Goal: Information Seeking & Learning: Learn about a topic

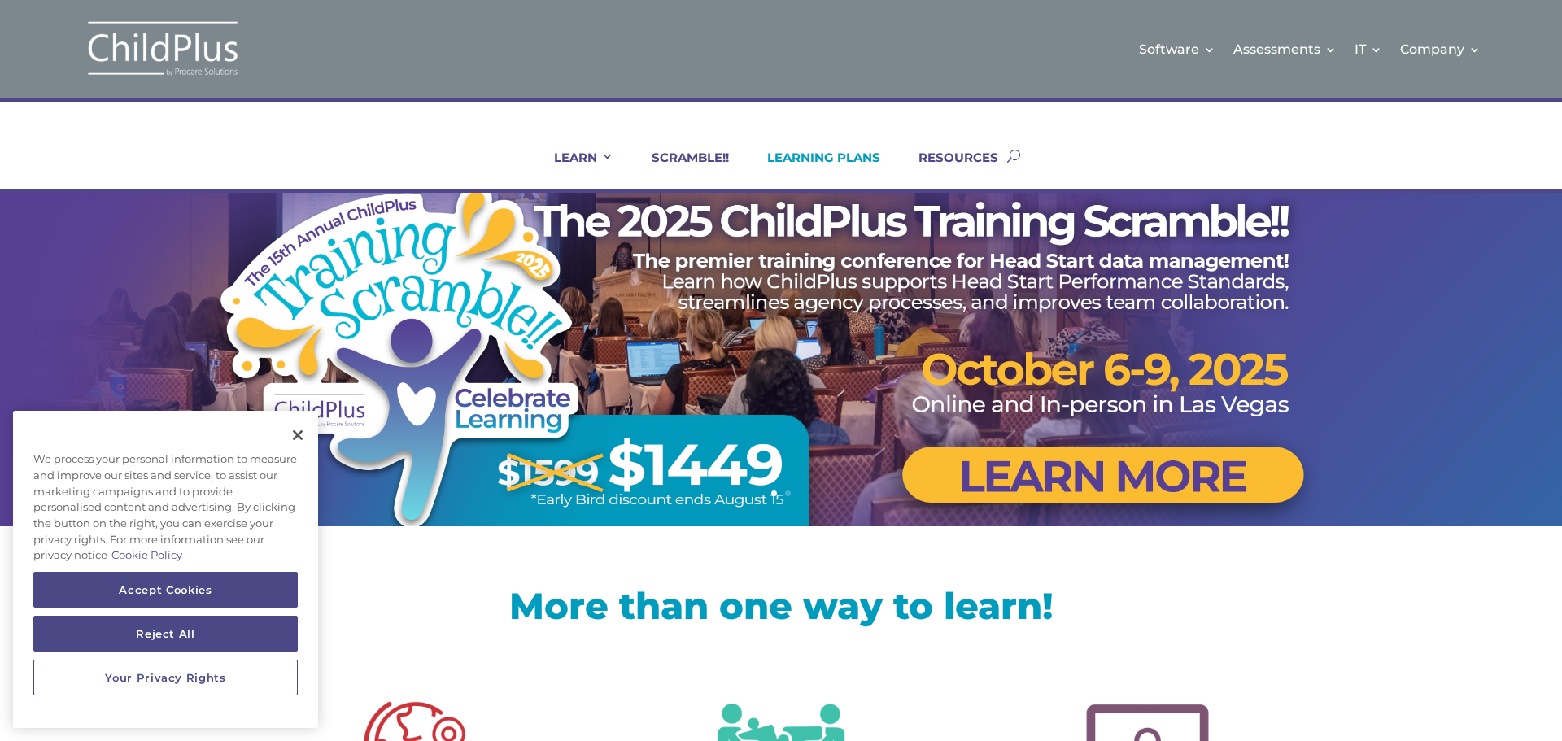
click at [813, 154] on link "LEARNING PLANS" at bounding box center [813, 169] width 133 height 39
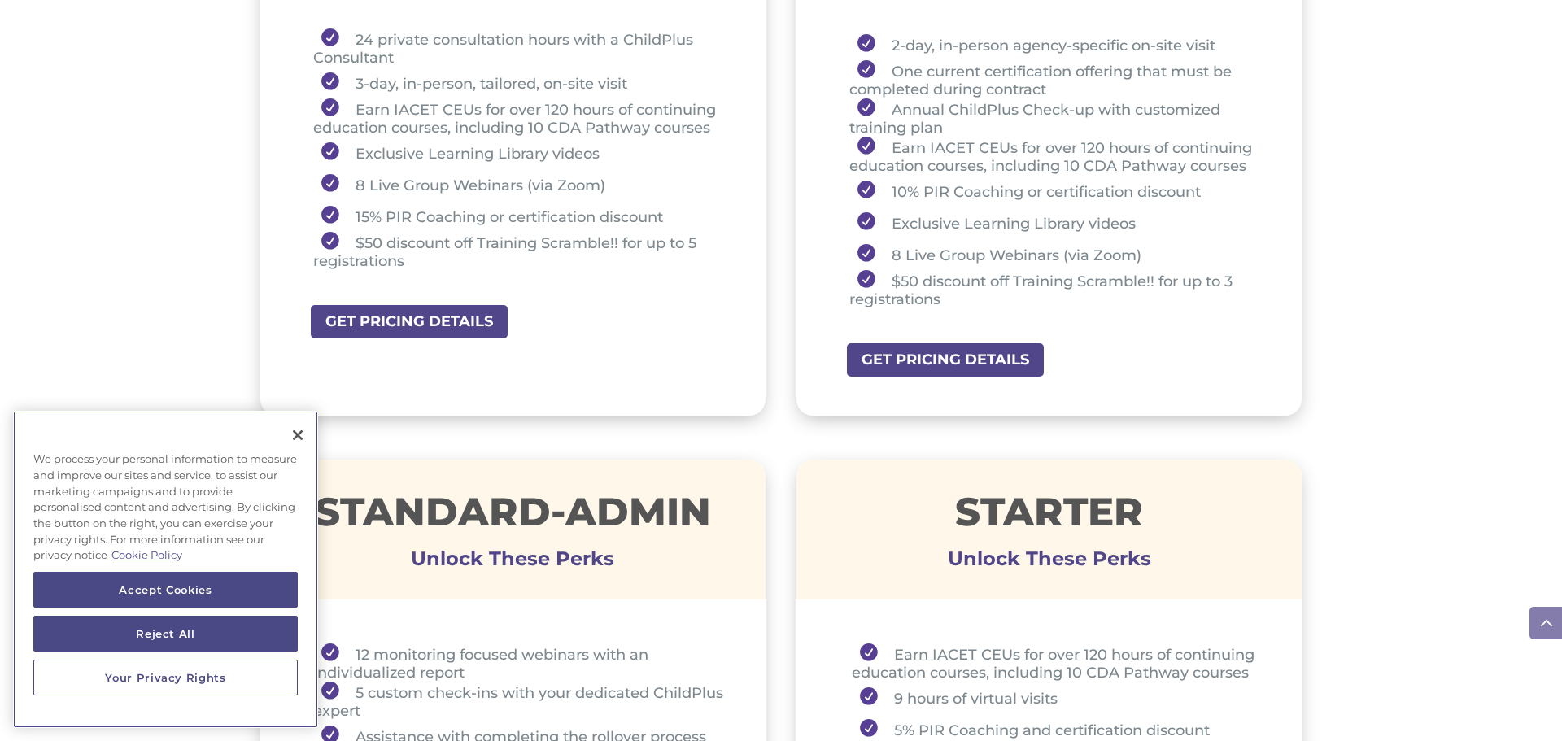
scroll to position [781, 0]
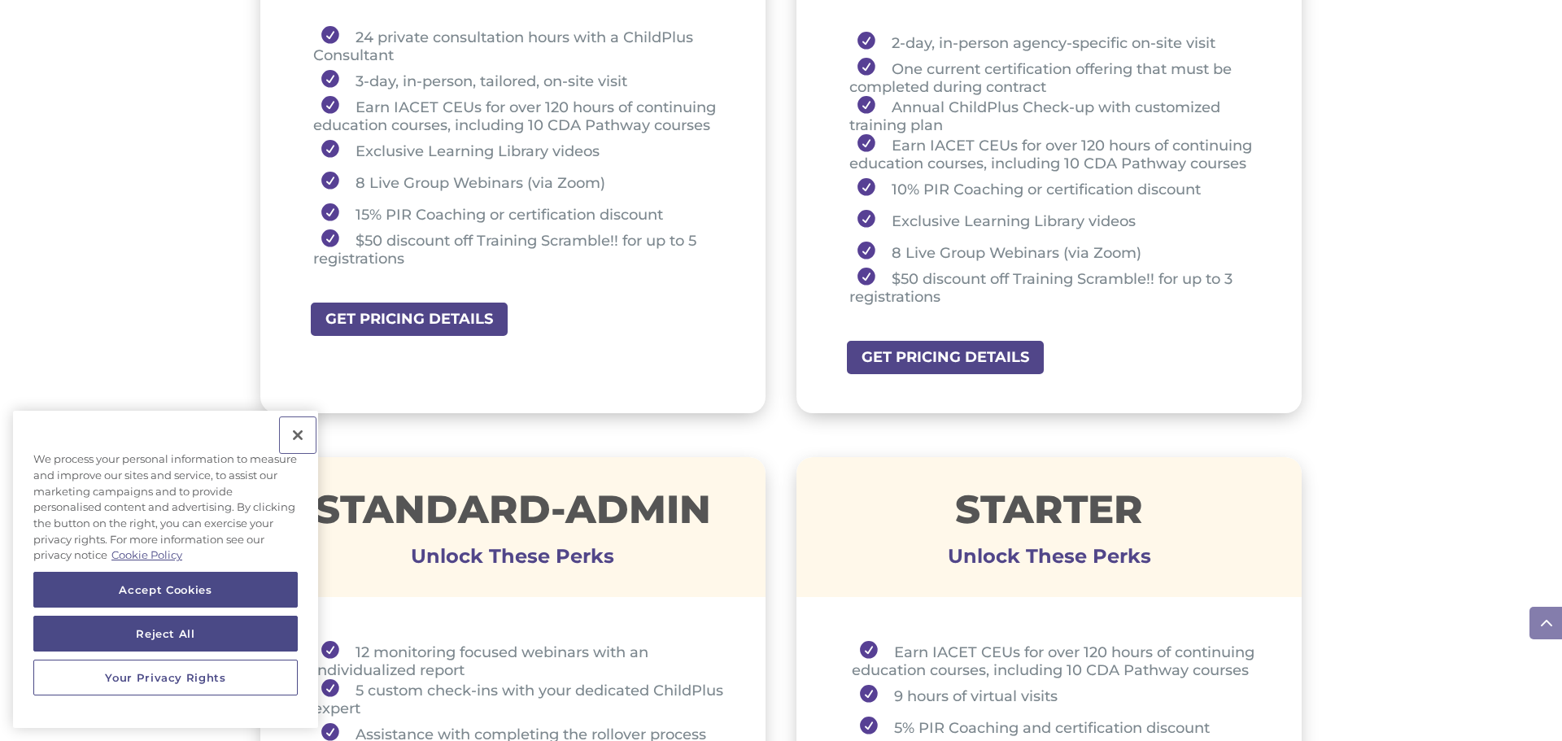
click at [299, 430] on button "Close" at bounding box center [298, 435] width 36 height 36
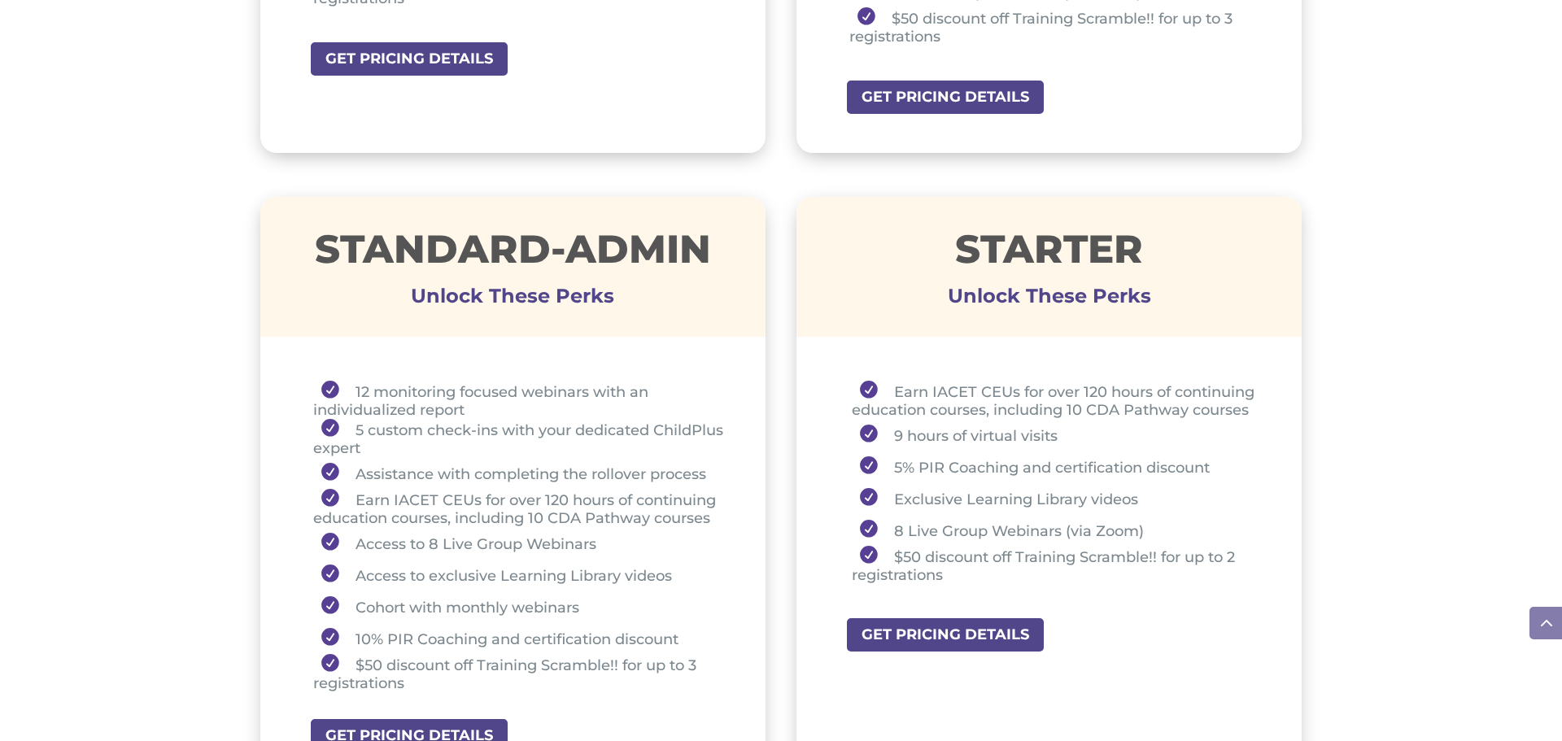
scroll to position [1106, 0]
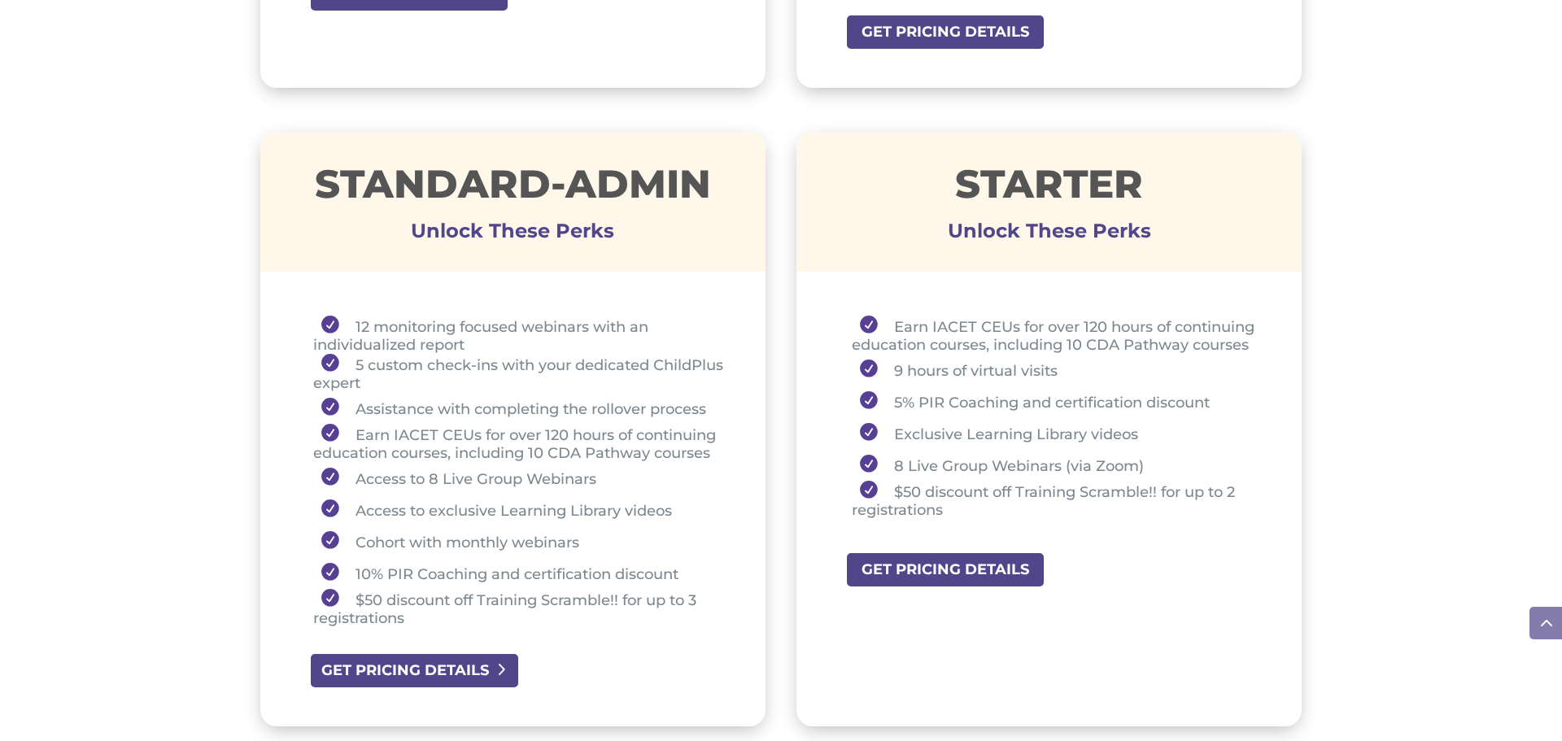
click at [406, 670] on link "GET PRICING DETAILS" at bounding box center [414, 670] width 211 height 37
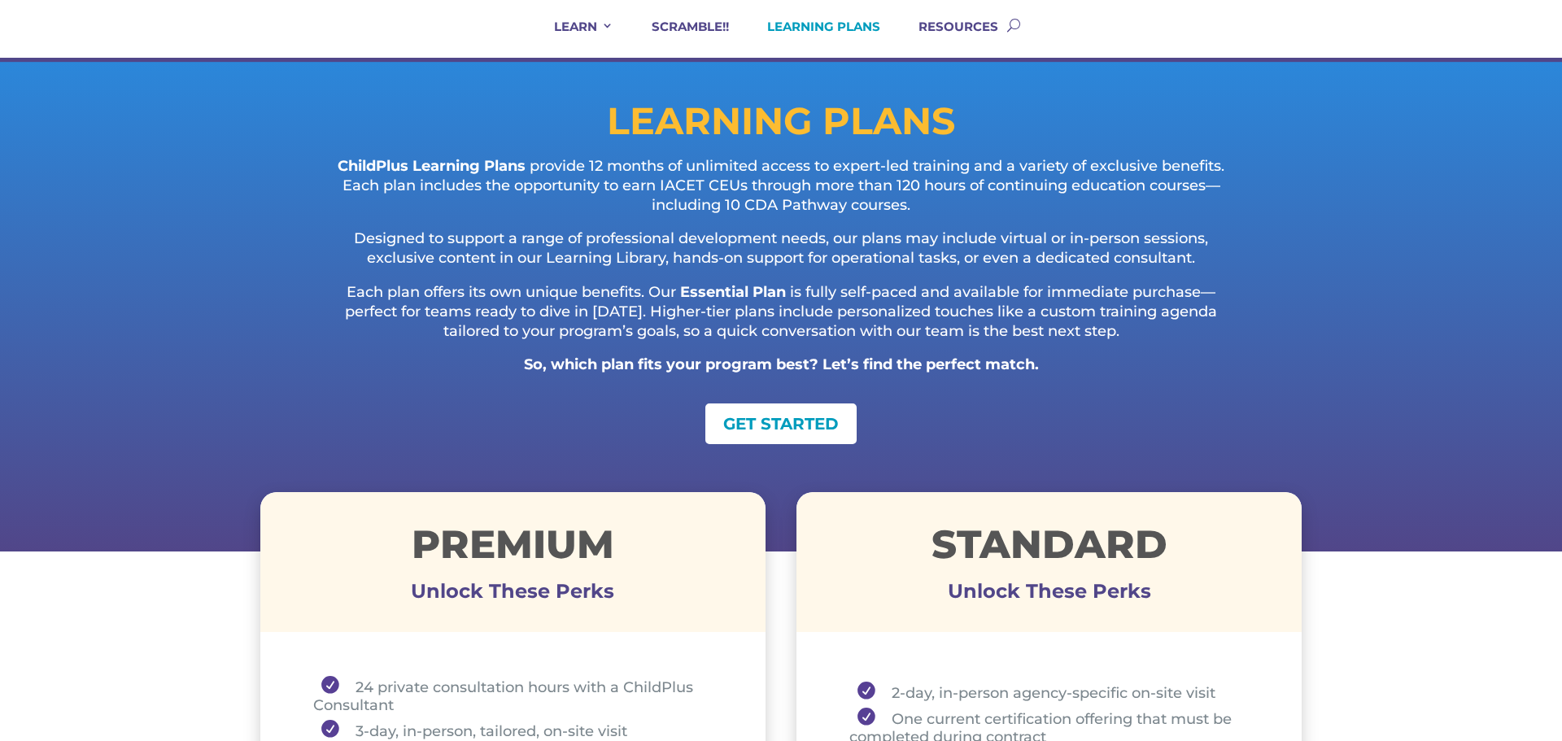
scroll to position [130, 0]
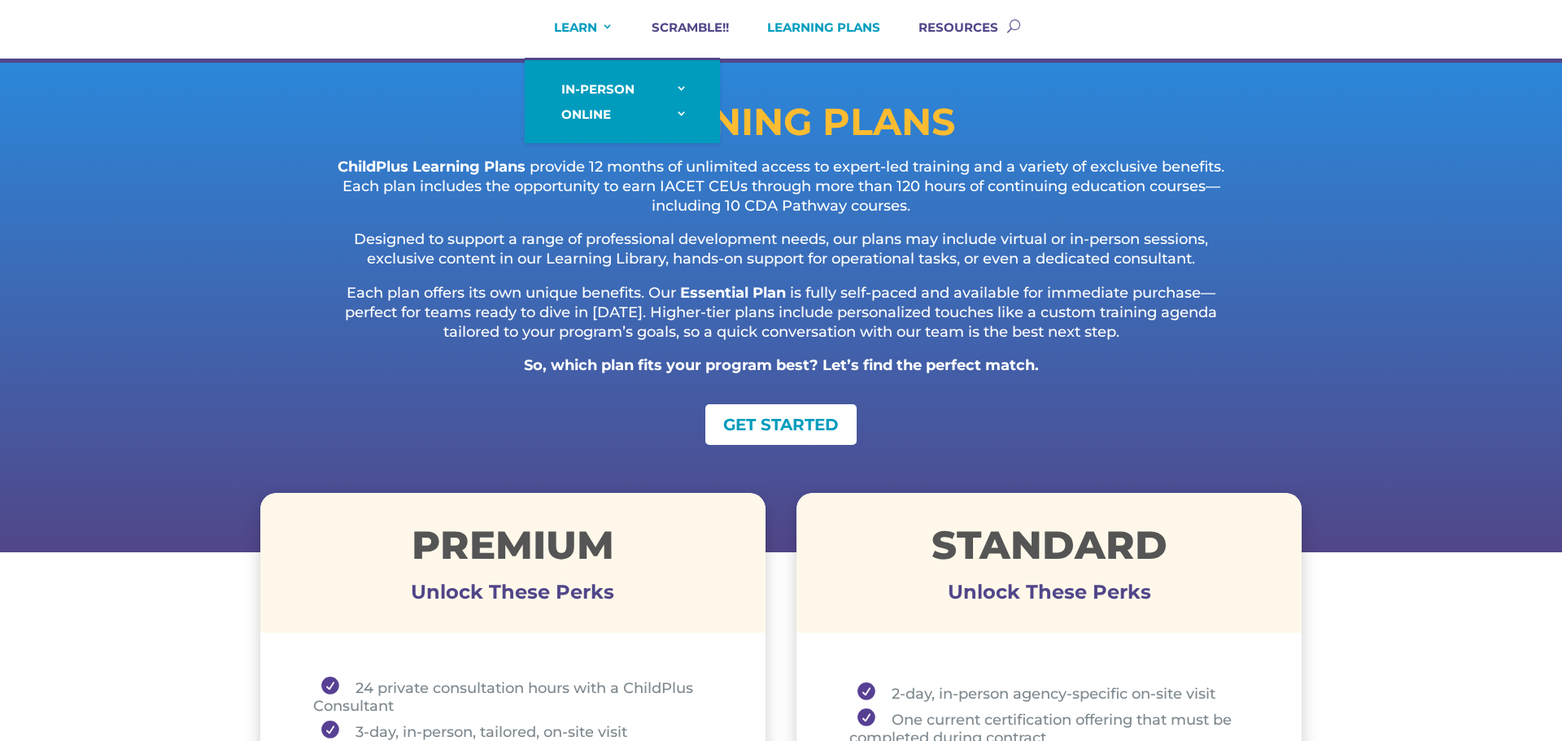
click at [587, 28] on link "LEARN" at bounding box center [574, 39] width 80 height 39
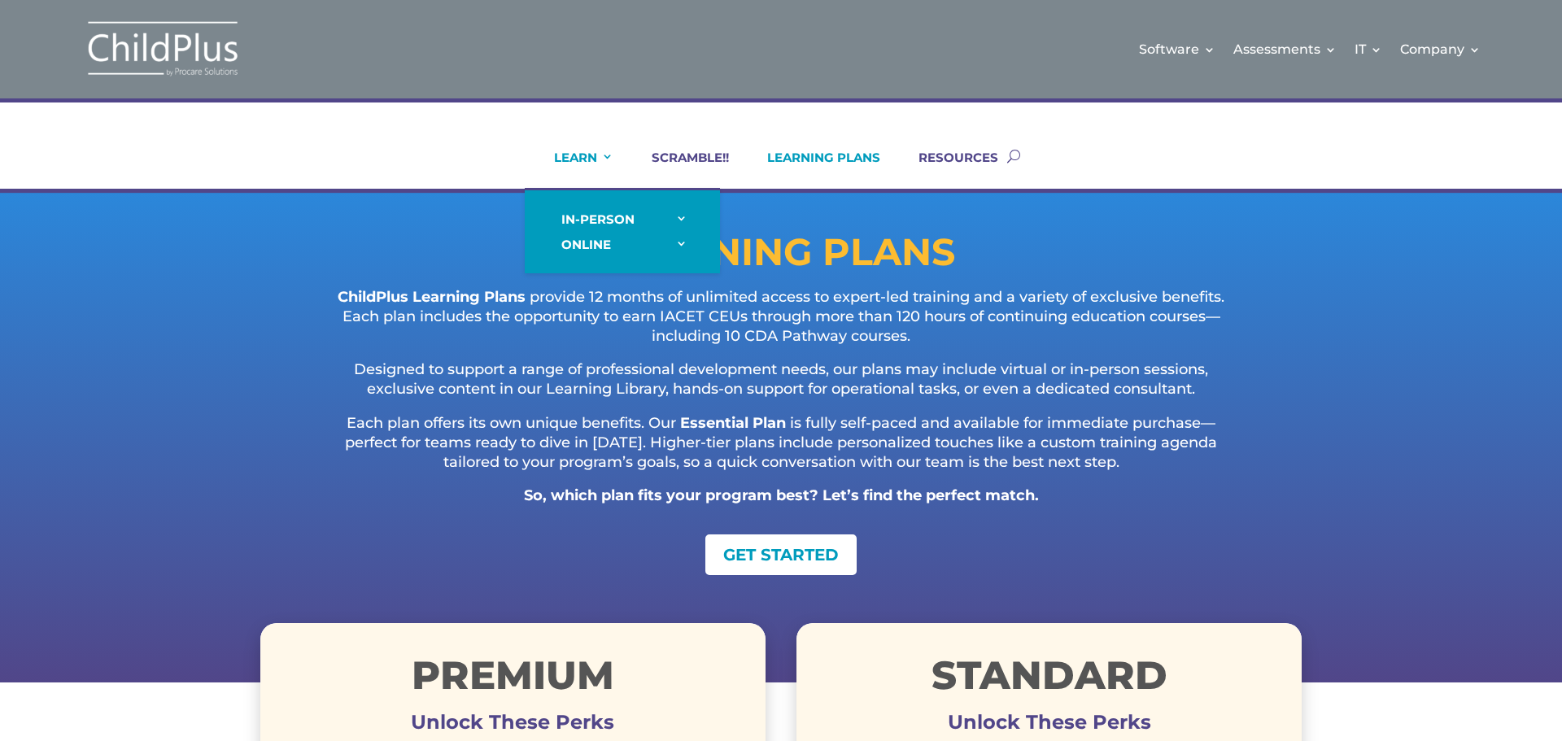
click at [593, 158] on link "LEARN" at bounding box center [574, 169] width 80 height 39
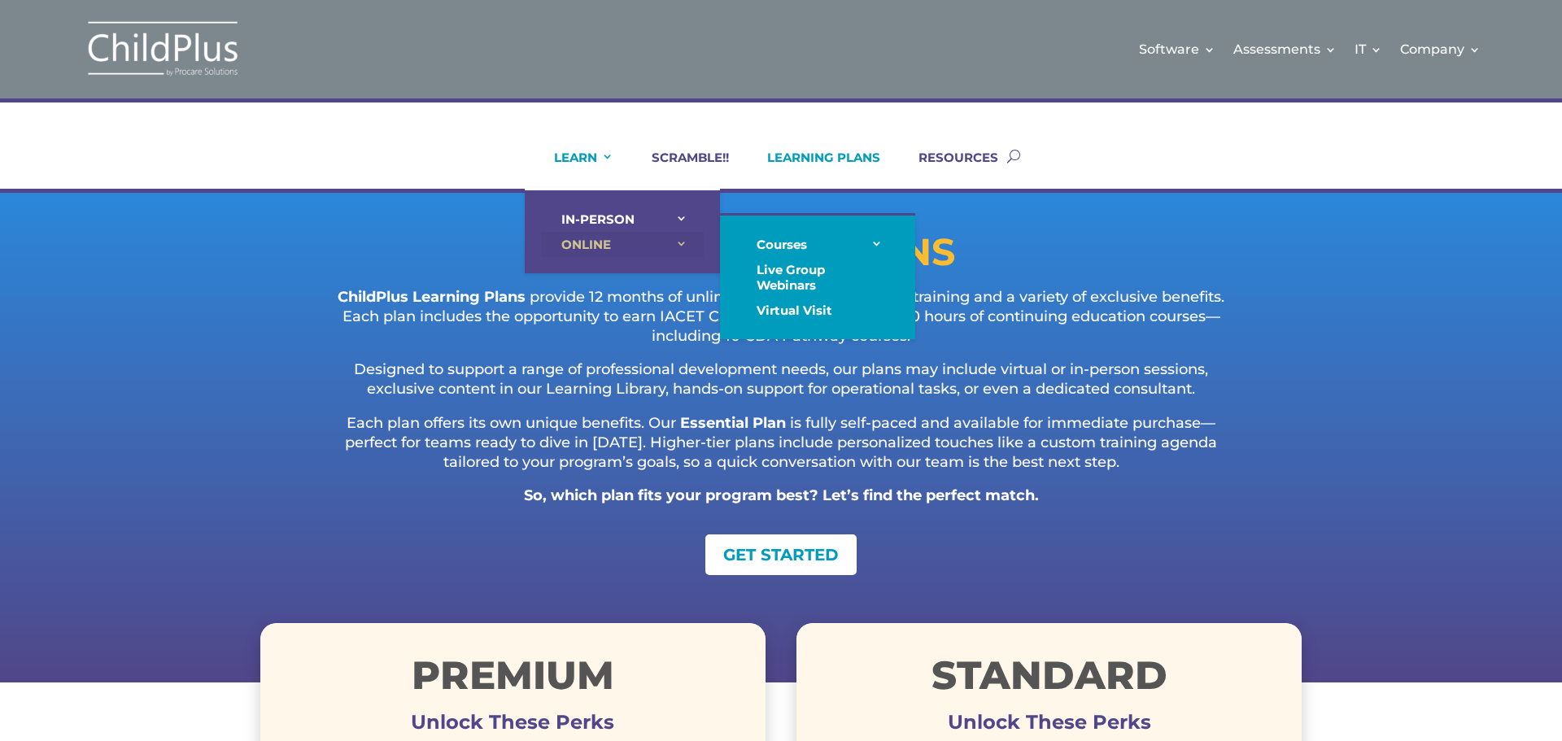
click at [595, 248] on link "ONLINE" at bounding box center [622, 244] width 163 height 25
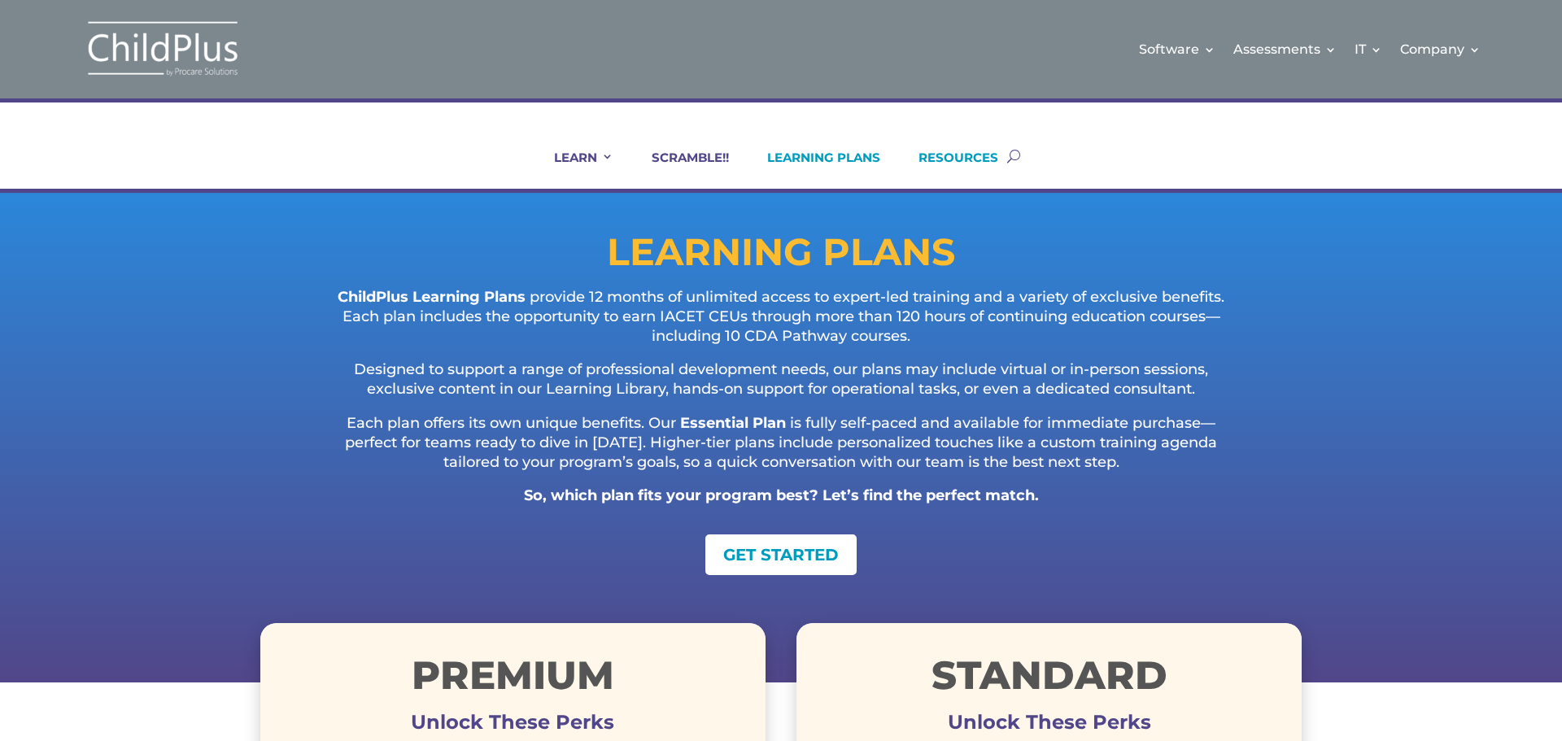
click at [971, 163] on link "RESOURCES" at bounding box center [948, 169] width 100 height 39
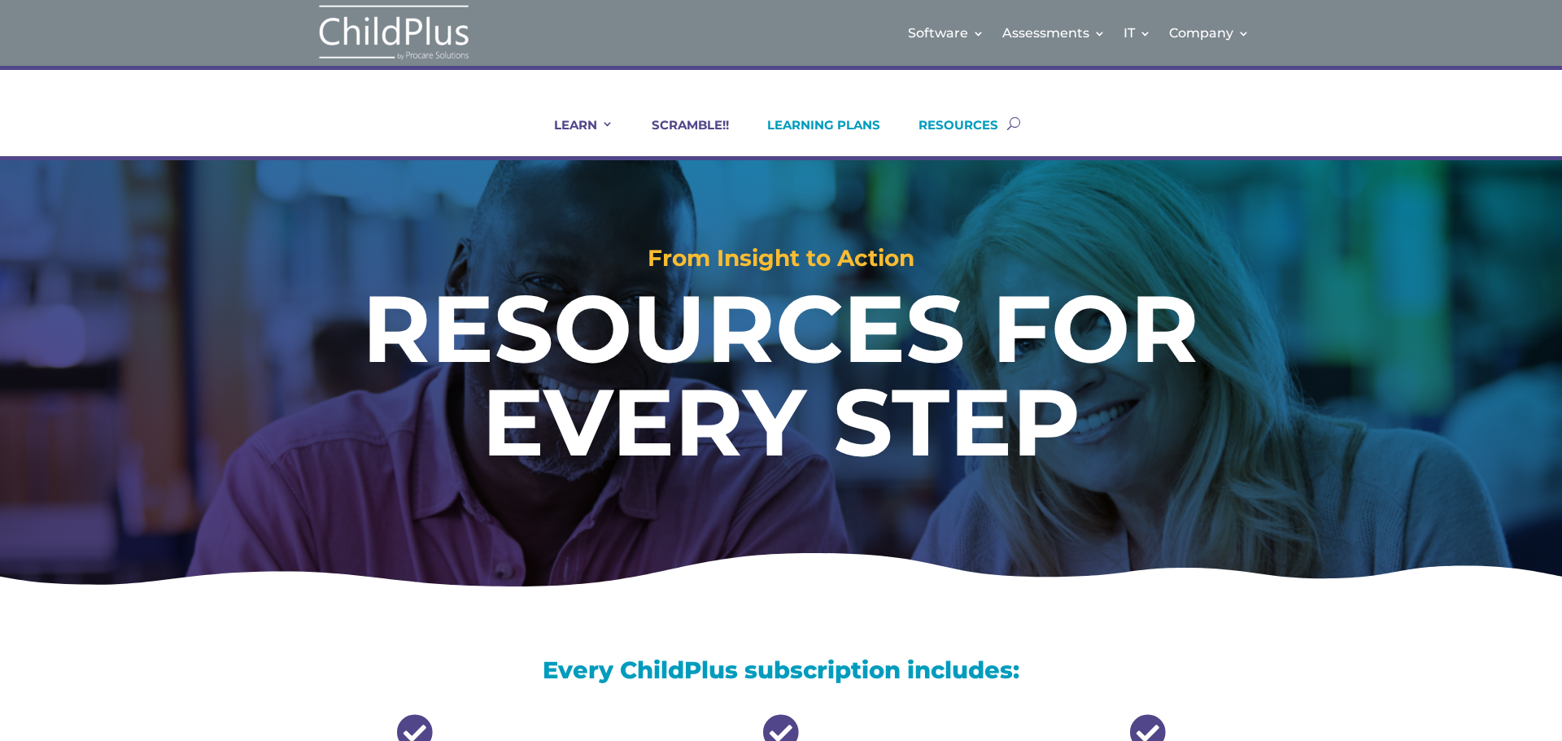
click at [778, 121] on link "LEARNING PLANS" at bounding box center [813, 136] width 133 height 39
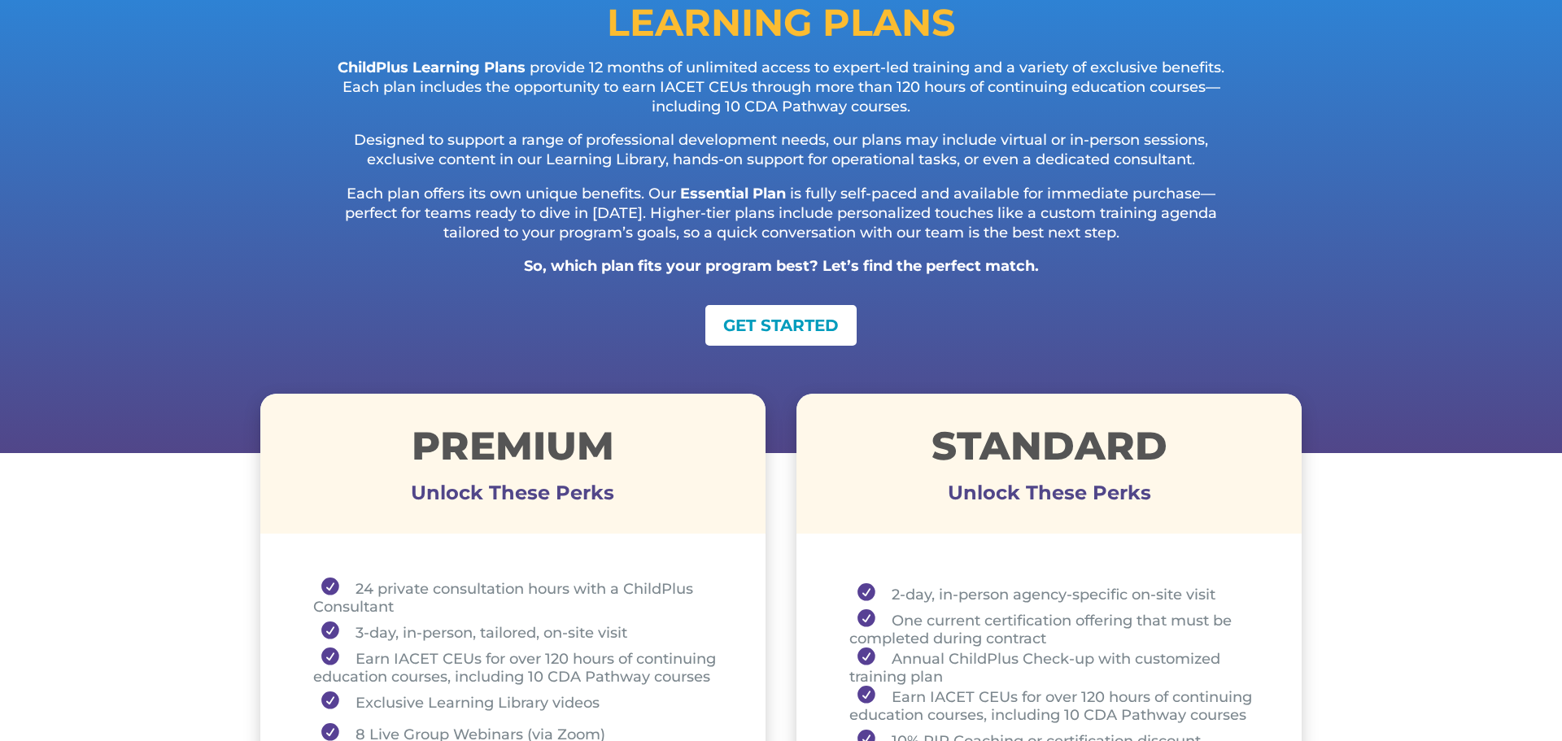
scroll to position [222, 0]
